Goal: Navigation & Orientation: Find specific page/section

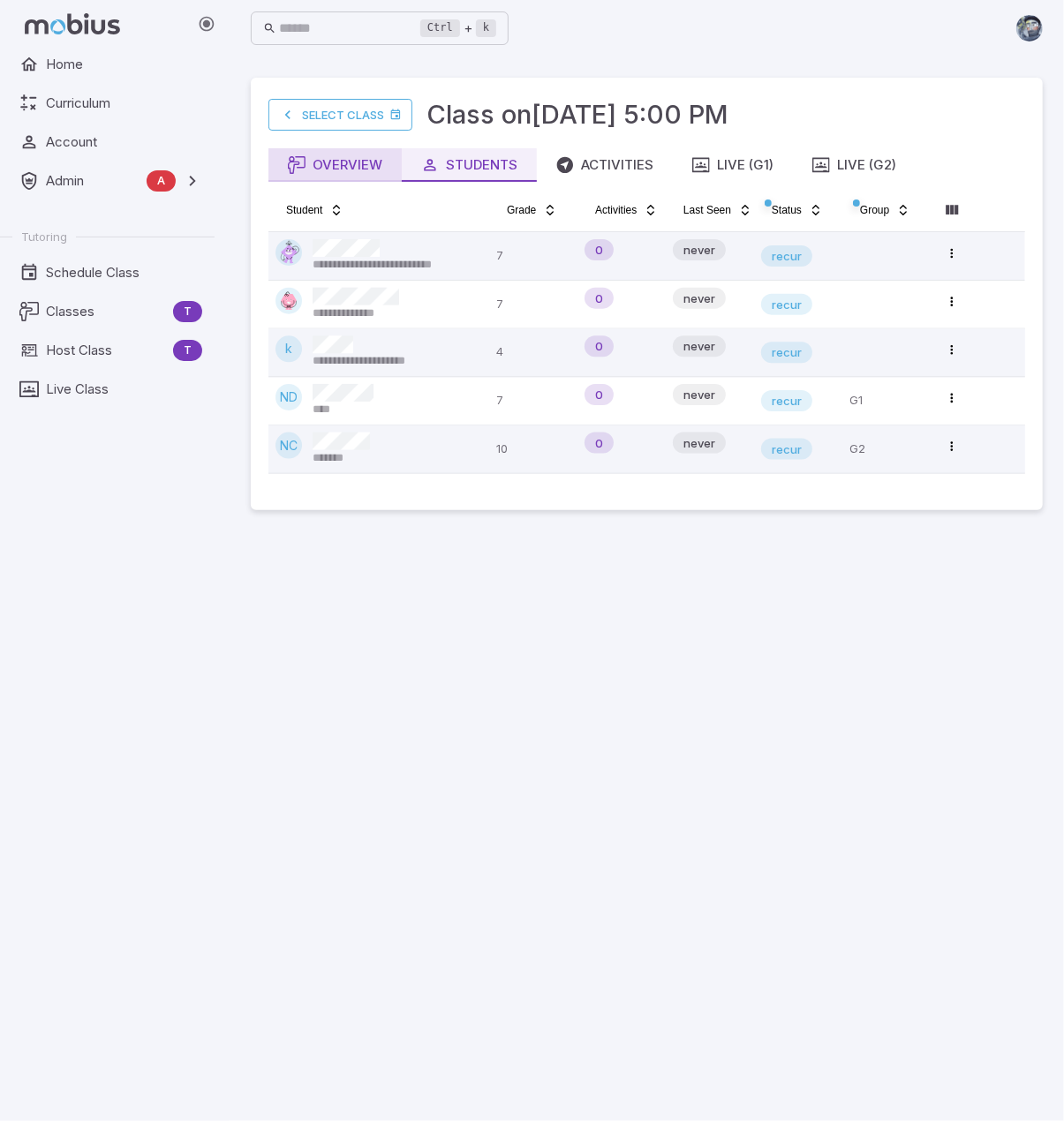
click at [314, 162] on div "Overview" at bounding box center [335, 165] width 94 height 19
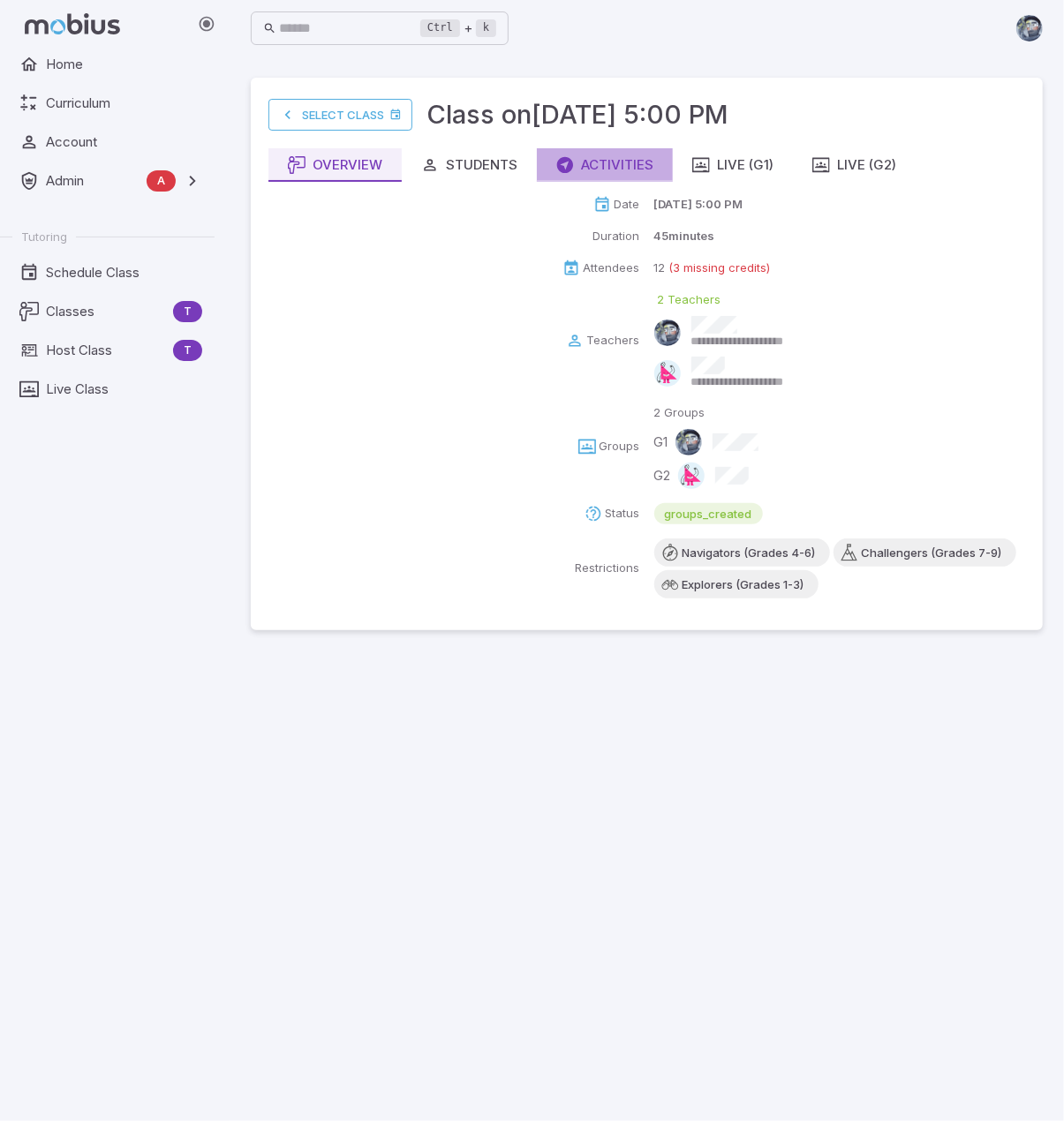
click at [627, 167] on div "Activities" at bounding box center [605, 165] width 97 height 19
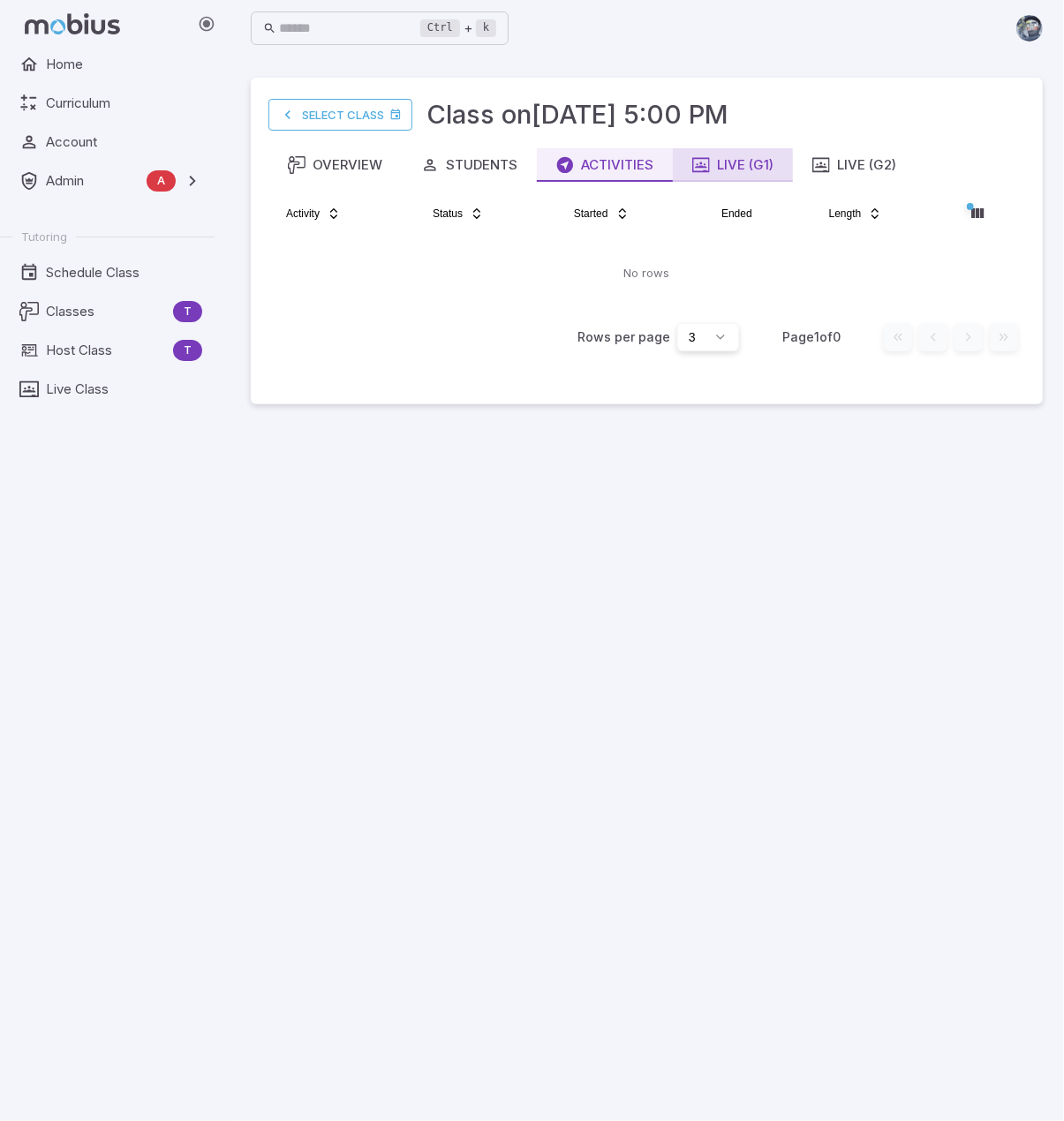
click at [741, 158] on div "Live (G1)" at bounding box center [733, 165] width 81 height 19
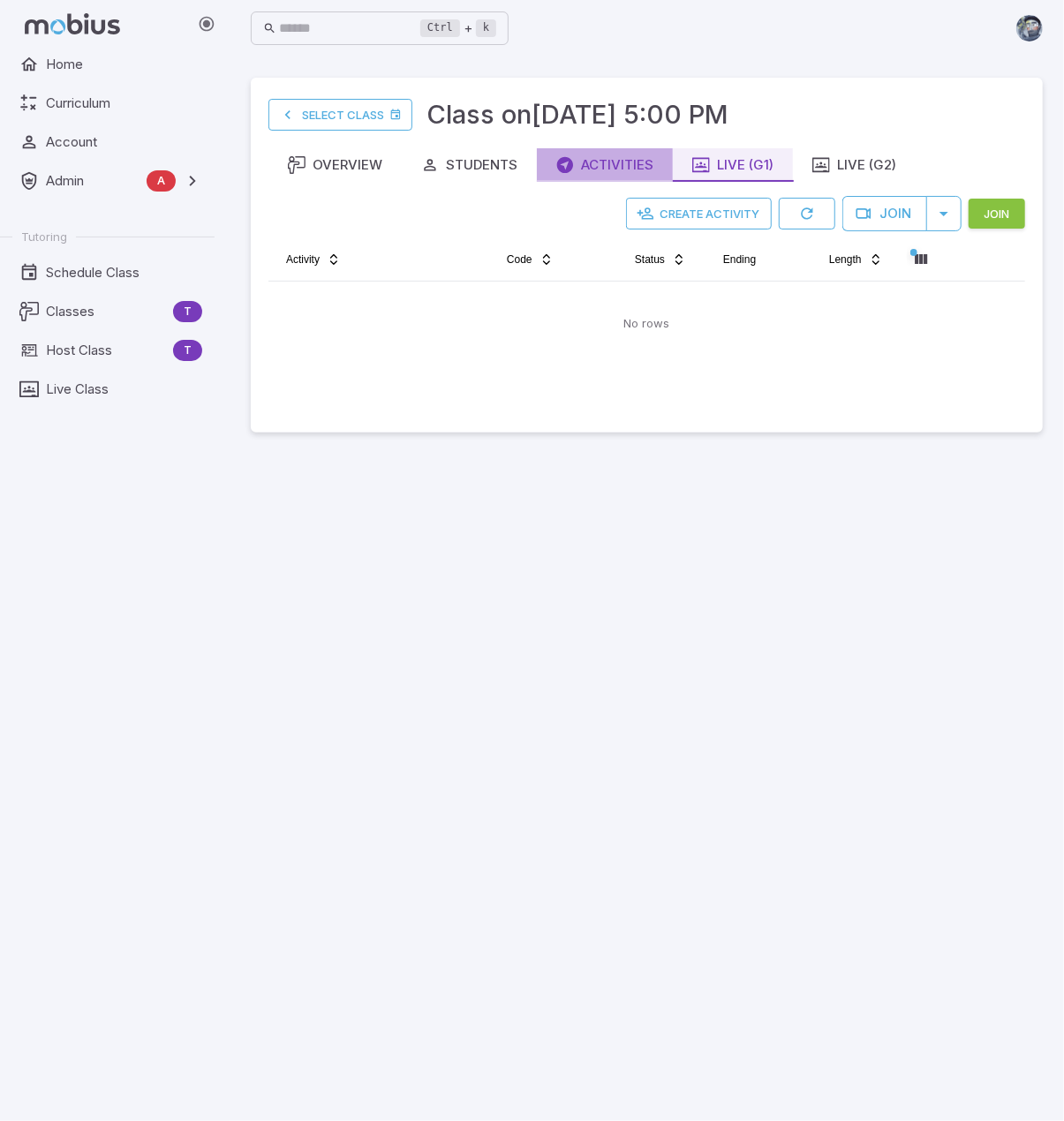
click at [635, 179] on button "Activities" at bounding box center [605, 165] width 136 height 34
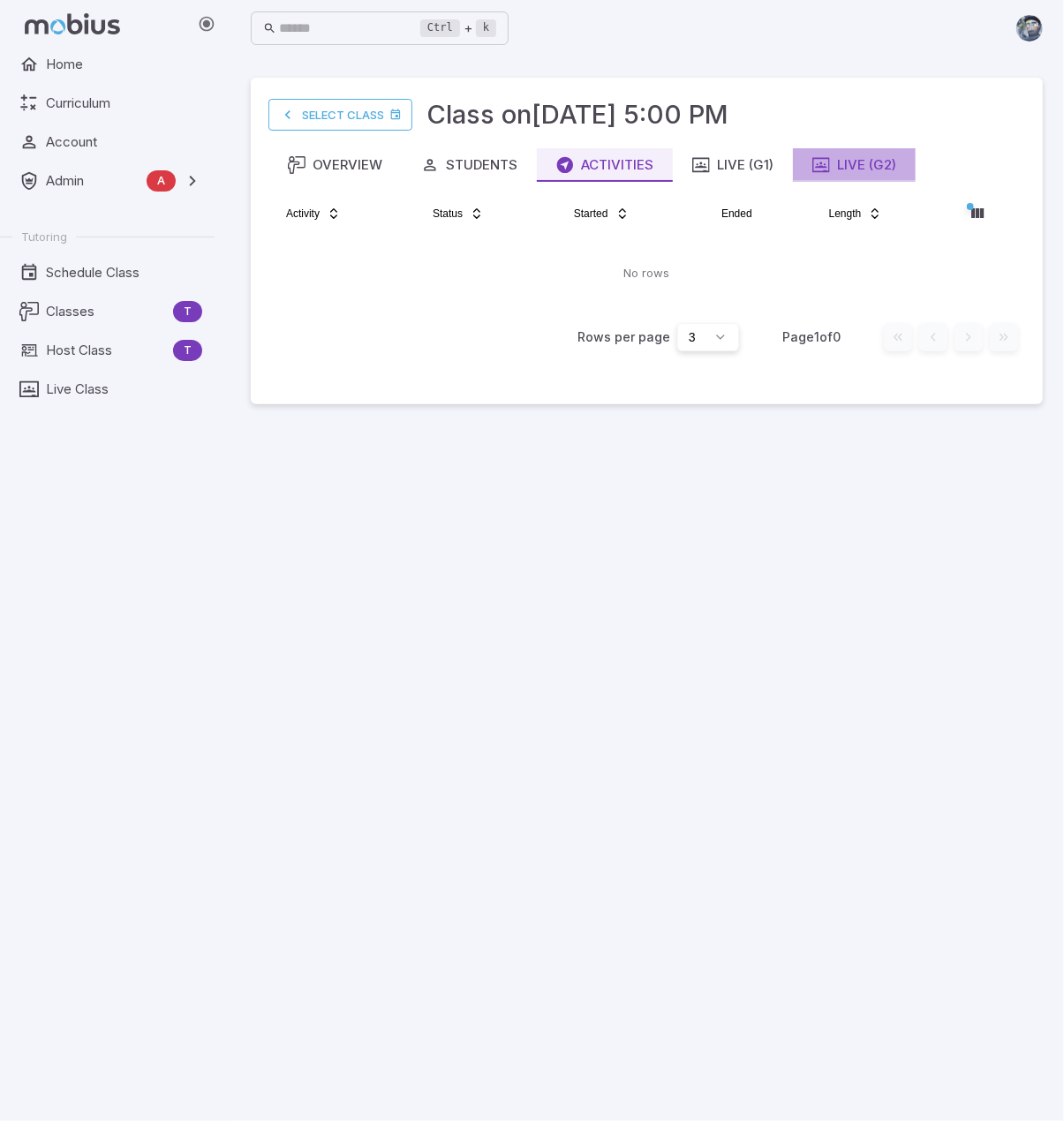
click at [877, 176] on button "Live (G2)" at bounding box center [854, 165] width 123 height 34
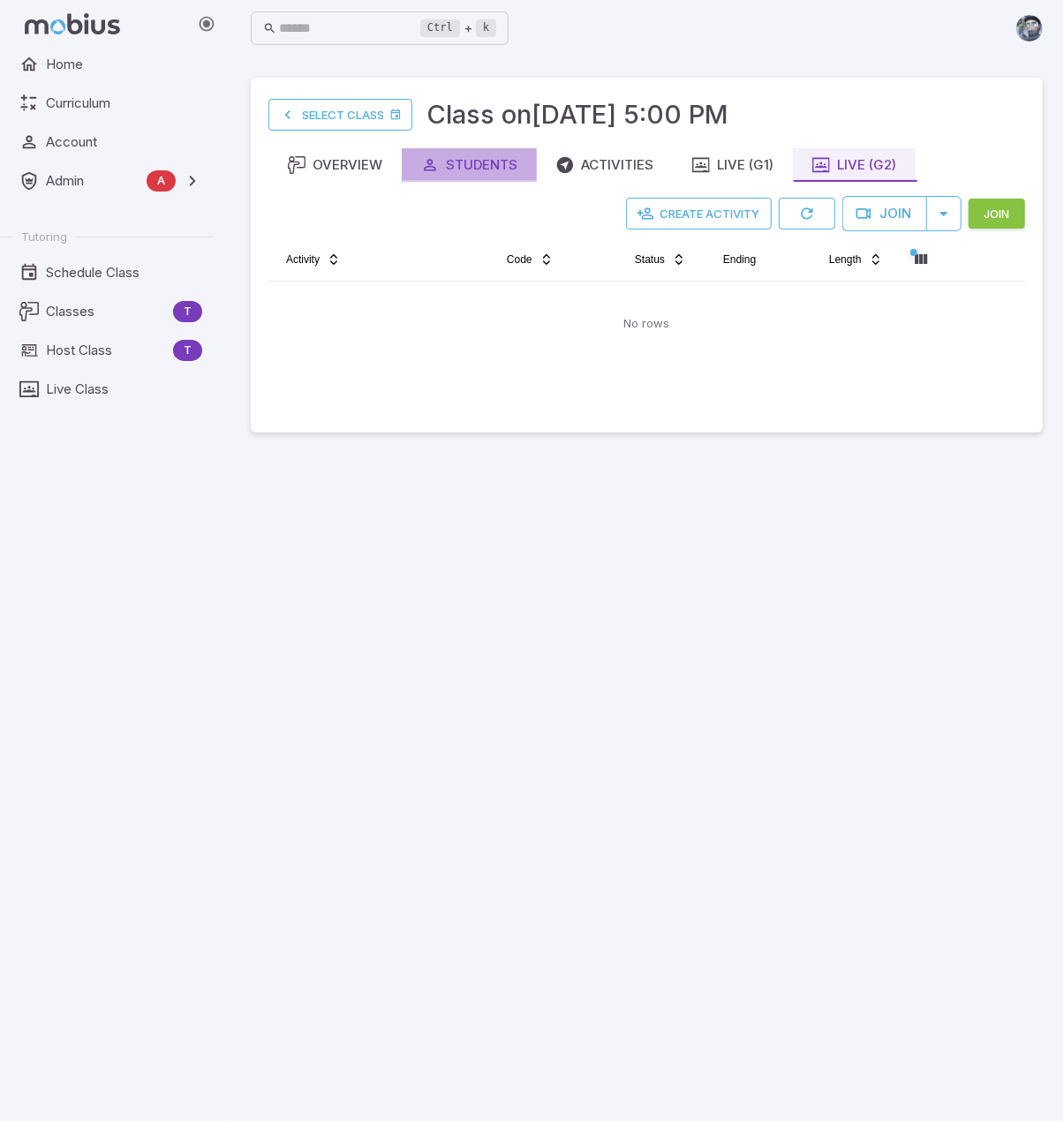
click at [501, 174] on div "Students" at bounding box center [469, 165] width 96 height 19
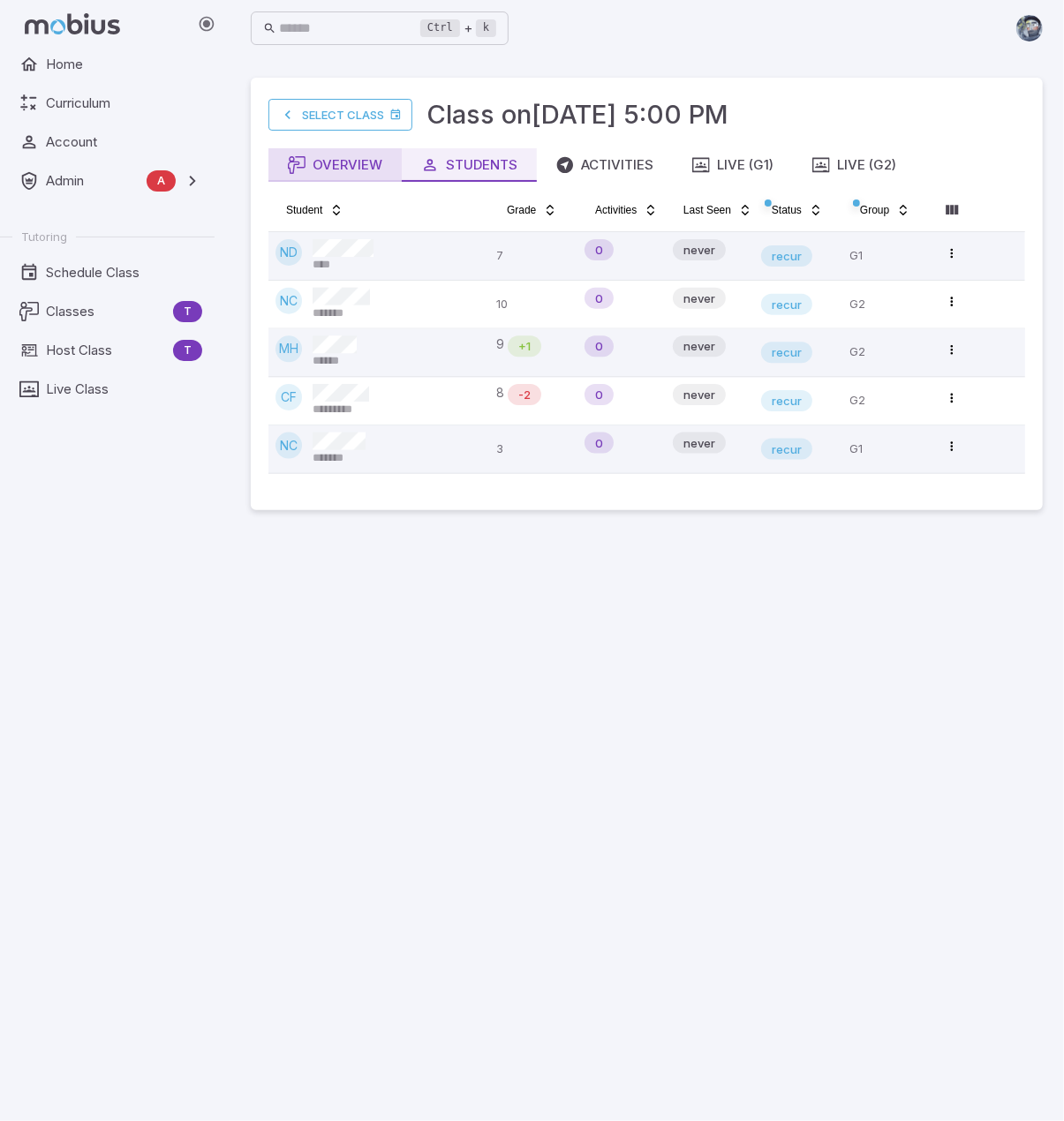
click at [348, 163] on div "Overview" at bounding box center [335, 165] width 94 height 19
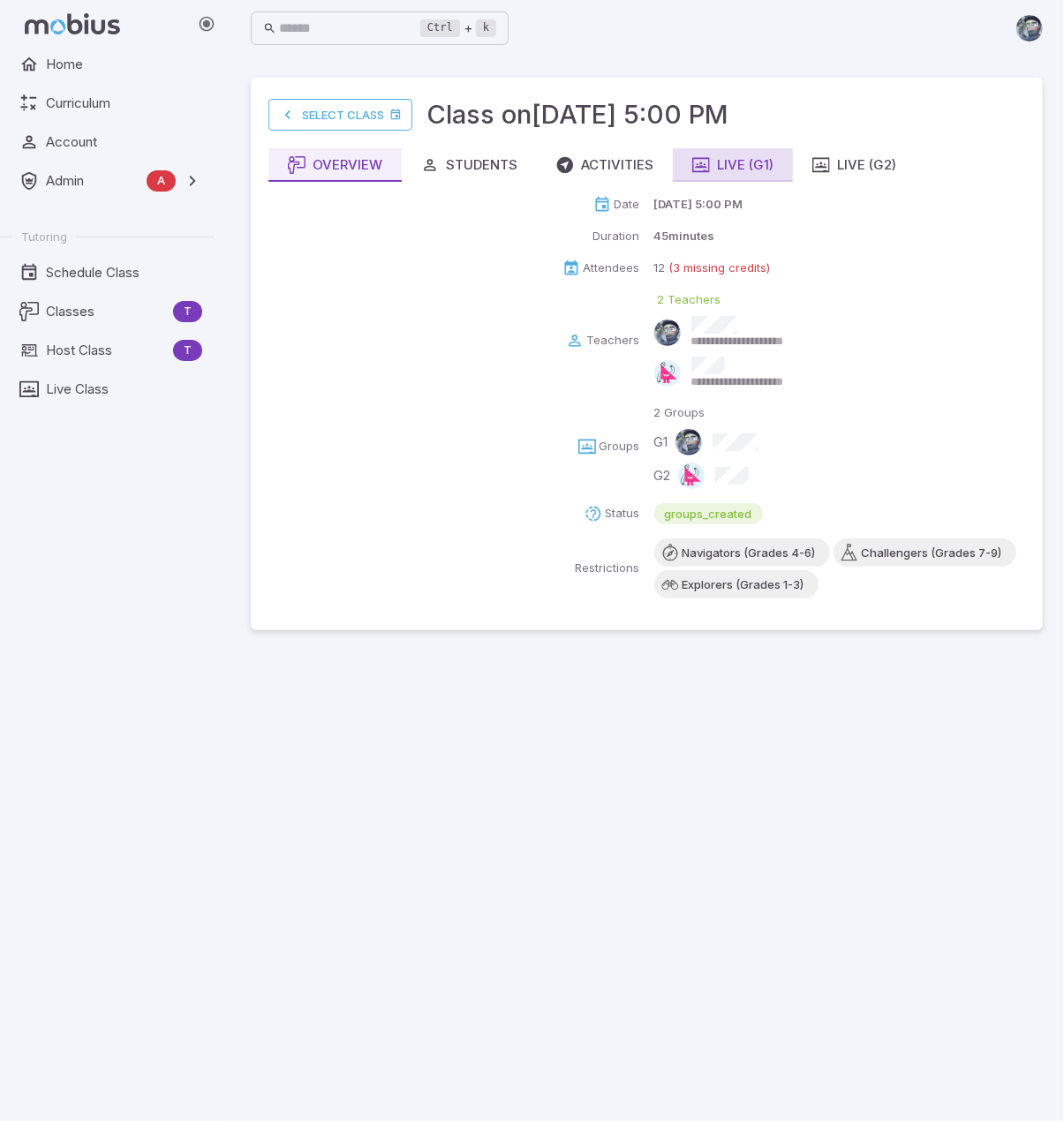
click at [738, 169] on div "Live (G1)" at bounding box center [733, 165] width 81 height 19
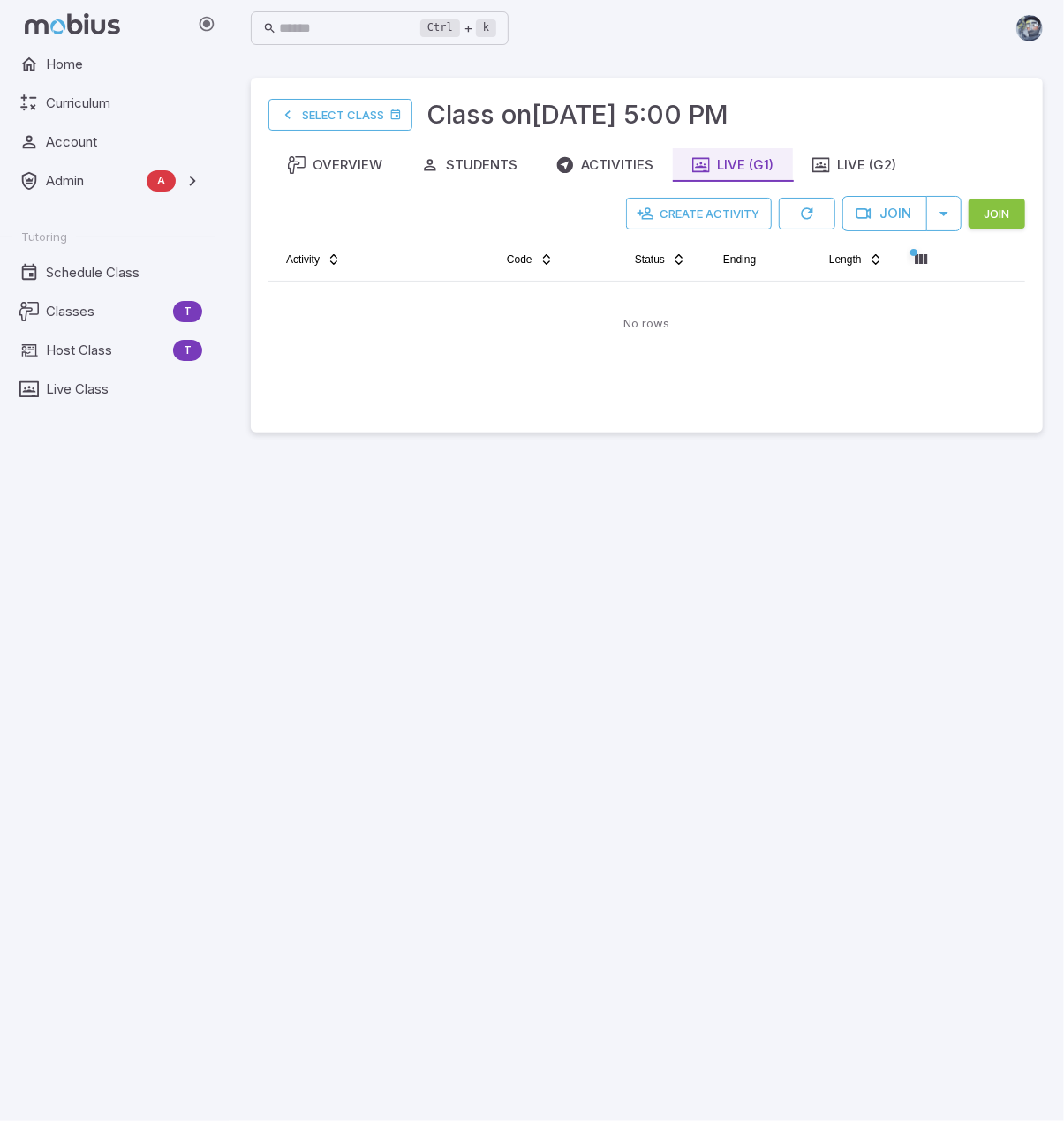
click at [397, 605] on main "Select Class Class on [DATE] 5:00 PM Overview Students Activities Live (G1) Liv…" at bounding box center [646, 589] width 834 height 1065
